Goal: Check status: Check status

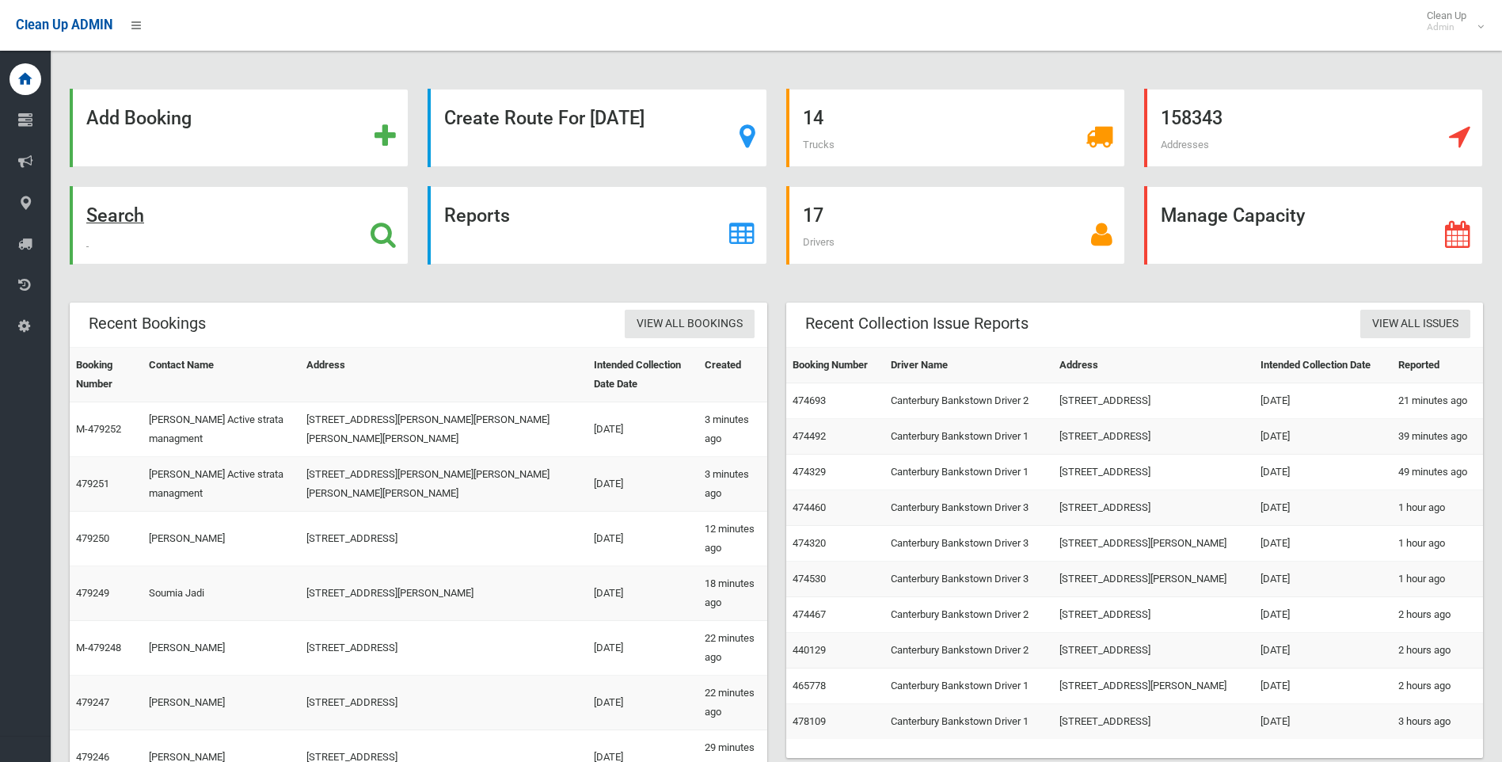
click at [107, 214] on strong "Search" at bounding box center [115, 215] width 58 height 22
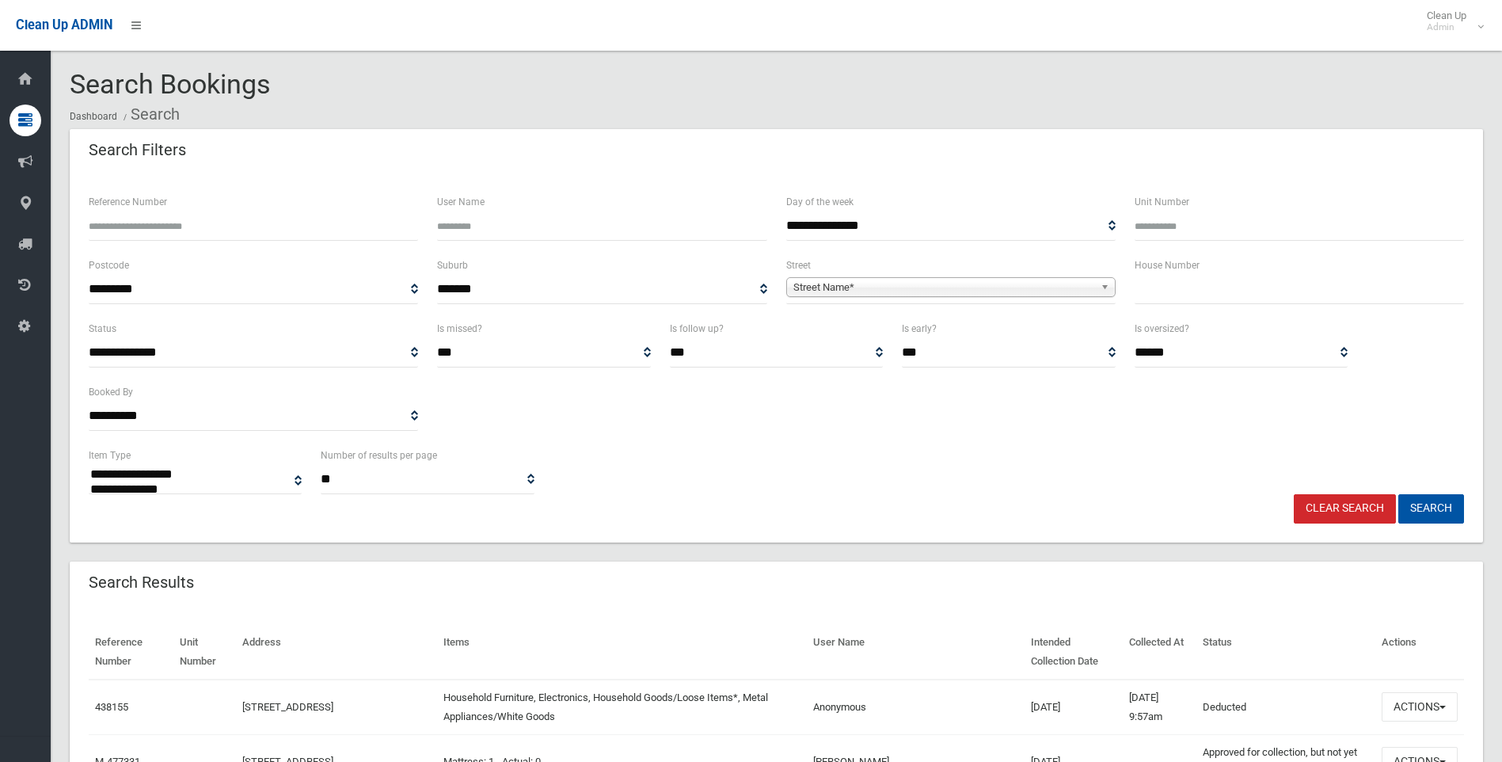
select select
click at [133, 223] on input "Reference Number" at bounding box center [253, 225] width 329 height 29
type input "******"
click at [1399, 494] on button "Search" at bounding box center [1432, 508] width 66 height 29
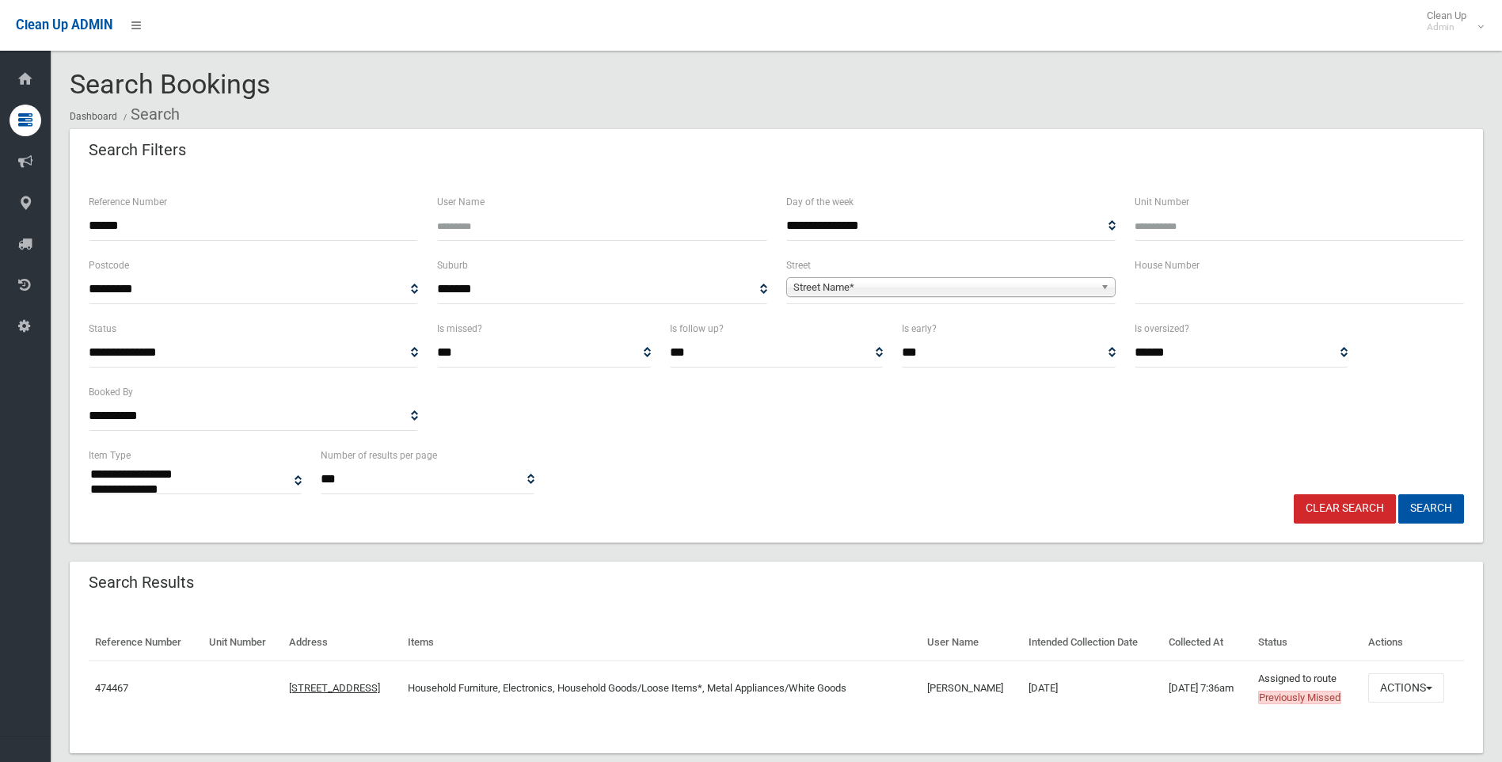
select select
click at [1397, 689] on button "Actions" at bounding box center [1406, 687] width 76 height 29
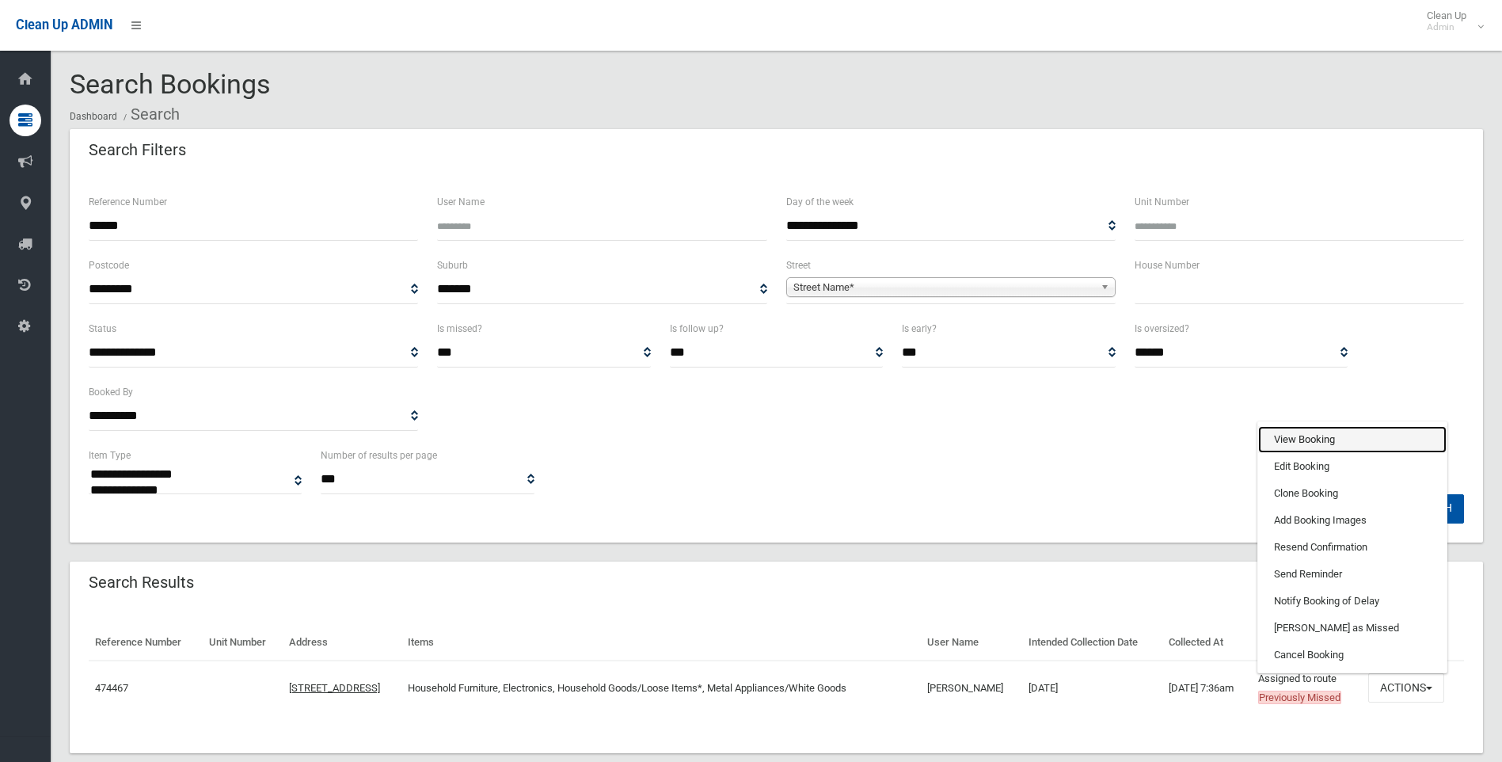
click at [1302, 437] on link "View Booking" at bounding box center [1352, 439] width 188 height 27
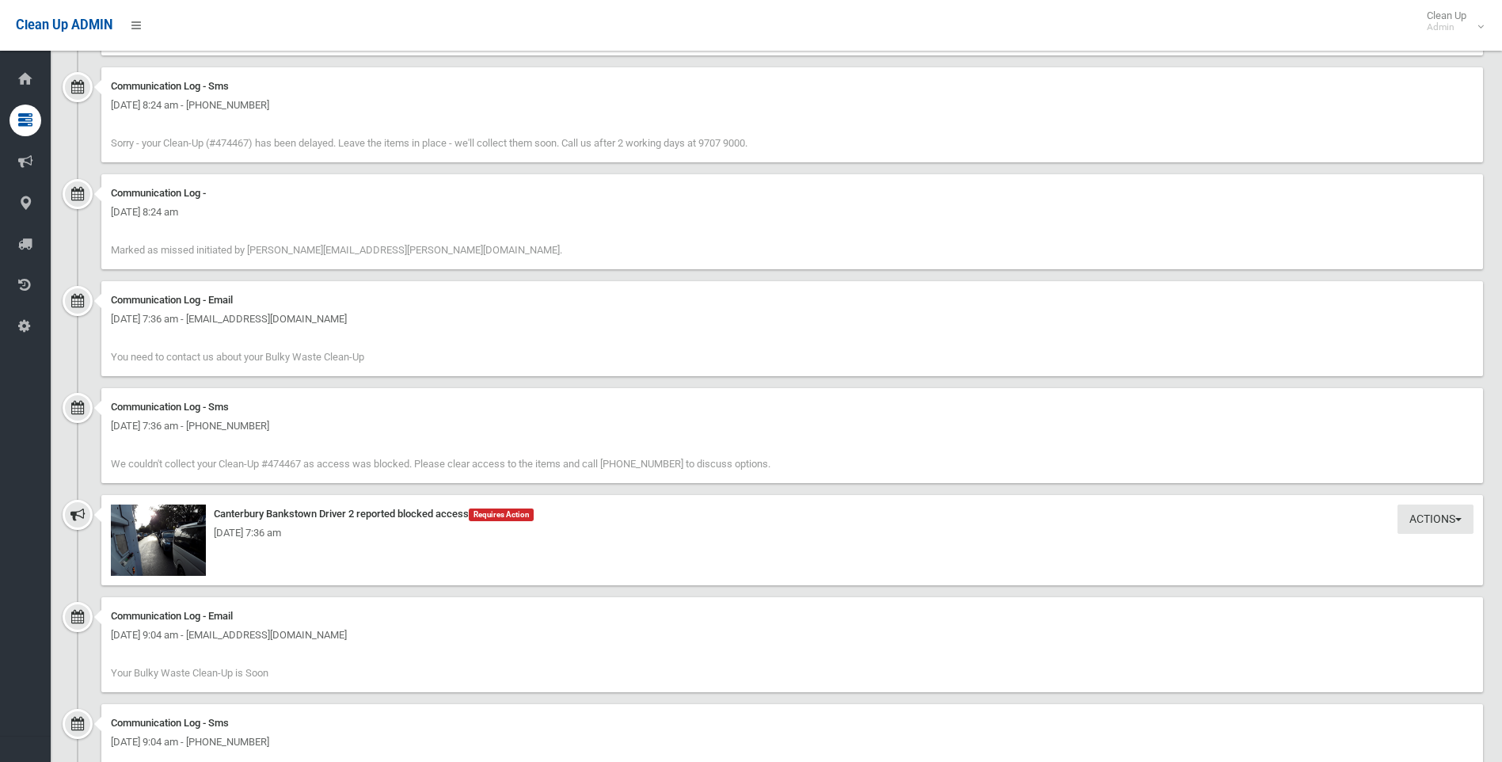
scroll to position [1426, 0]
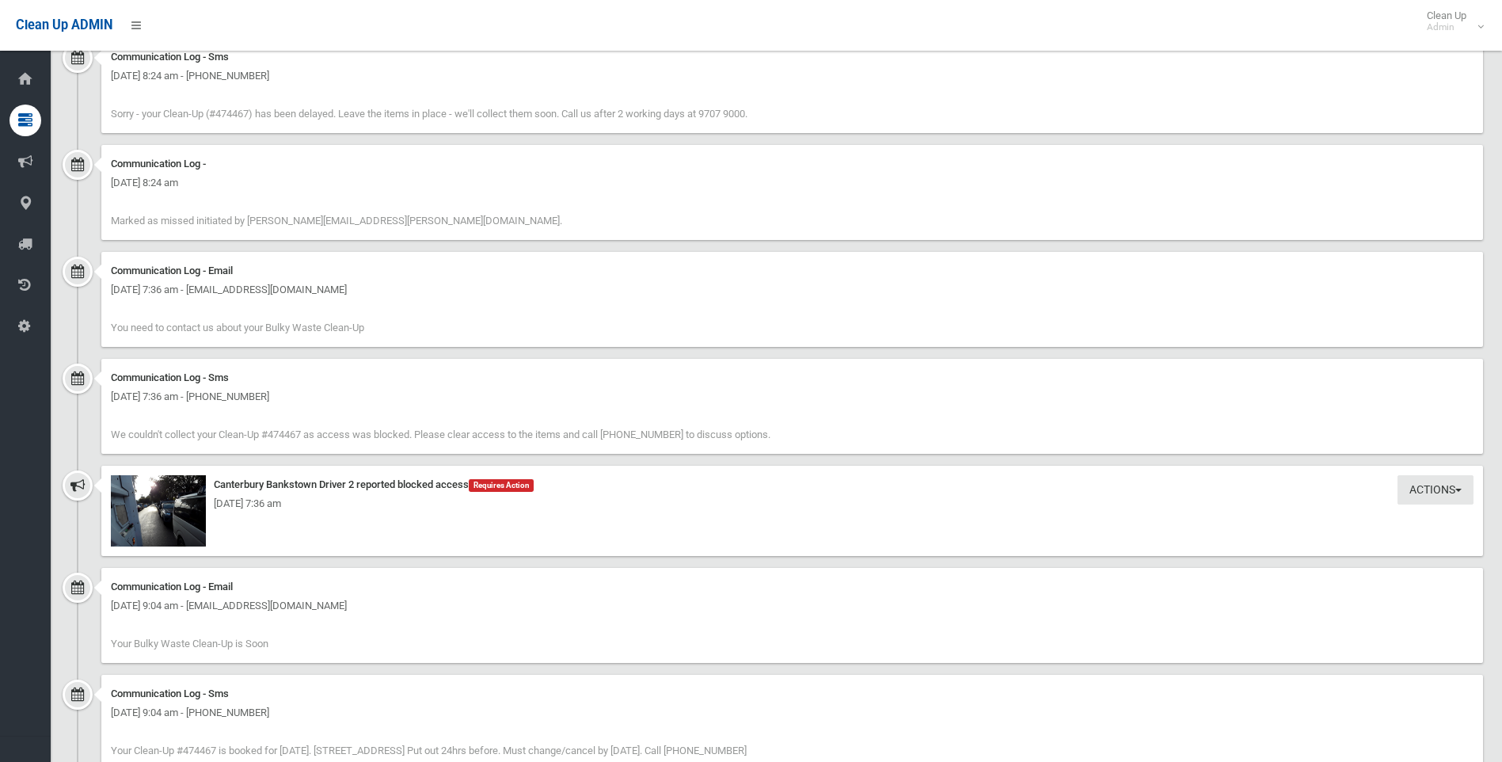
click at [153, 508] on div "Friday 15th August 2025 - 7:36 am" at bounding box center [792, 503] width 1363 height 19
click at [165, 515] on img at bounding box center [158, 510] width 95 height 71
